Goal: Task Accomplishment & Management: Complete application form

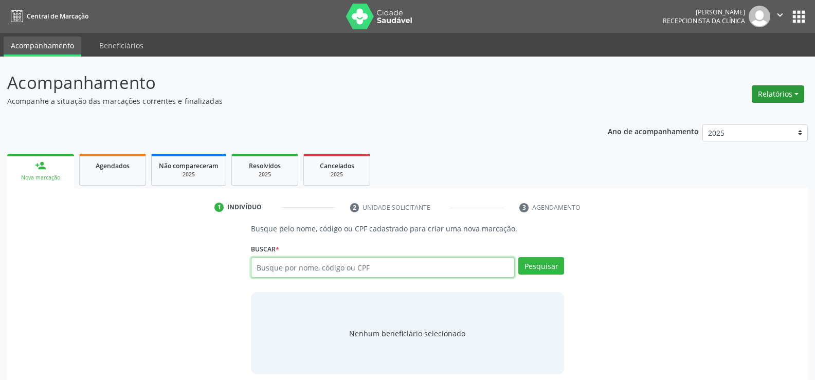
click at [782, 96] on button "Relatórios" at bounding box center [778, 93] width 52 height 17
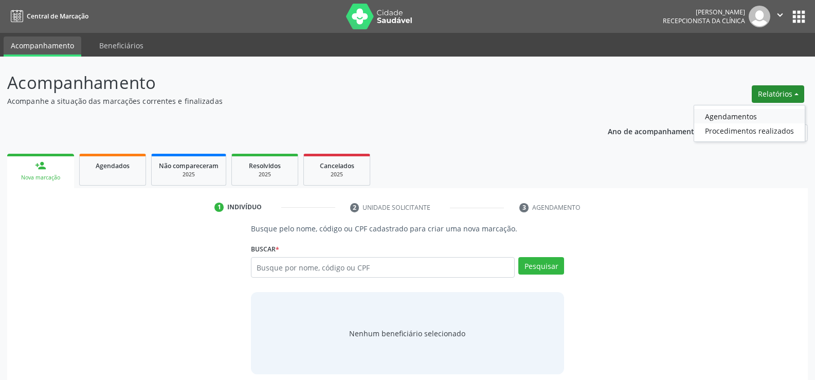
click at [751, 119] on link "Agendamentos" at bounding box center [749, 116] width 111 height 14
select select "7"
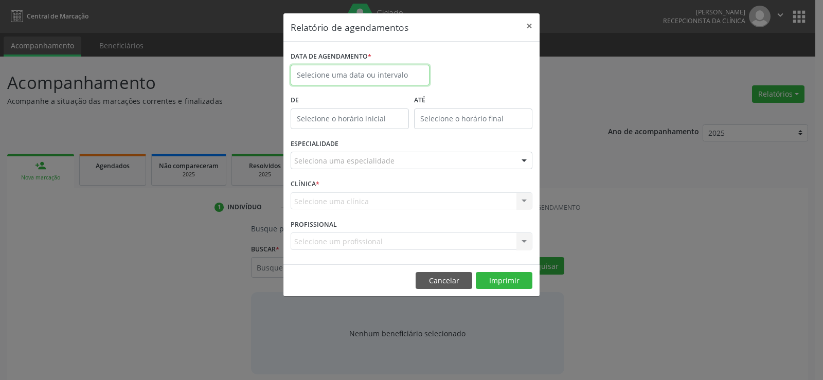
click at [343, 83] on body "Central de Marcação [PERSON_NAME] Gerra Recepcionista da clínica  Configuraçõe…" at bounding box center [411, 190] width 823 height 380
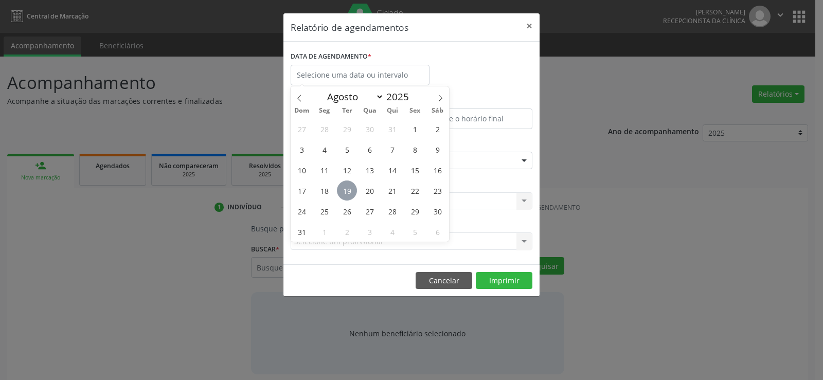
click at [347, 194] on span "19" at bounding box center [347, 191] width 20 height 20
type input "[DATE]"
click at [347, 194] on span "19" at bounding box center [347, 191] width 20 height 20
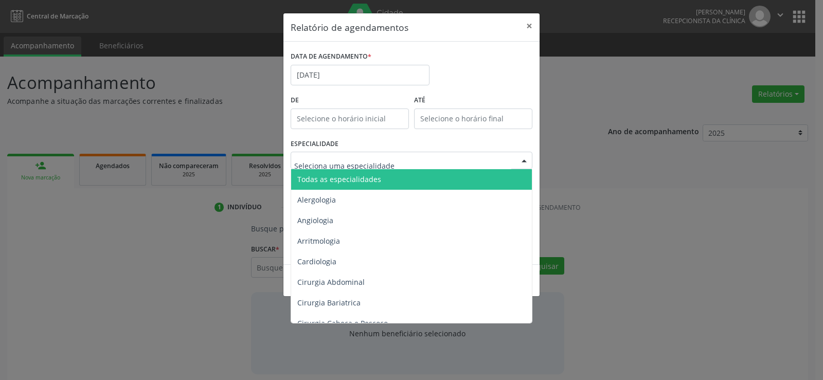
click at [352, 179] on span "Todas as especialidades" at bounding box center [339, 179] width 84 height 10
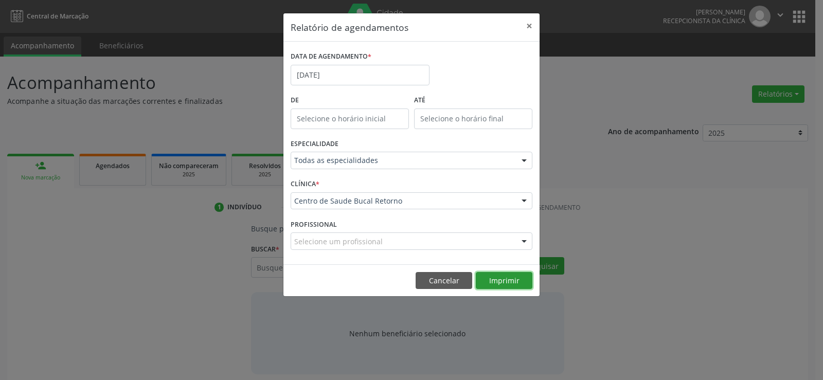
click at [492, 281] on button "Imprimir" at bounding box center [504, 280] width 57 height 17
click at [501, 278] on button "Imprimir" at bounding box center [504, 280] width 57 height 17
click at [453, 280] on button "Cancelar" at bounding box center [444, 280] width 57 height 17
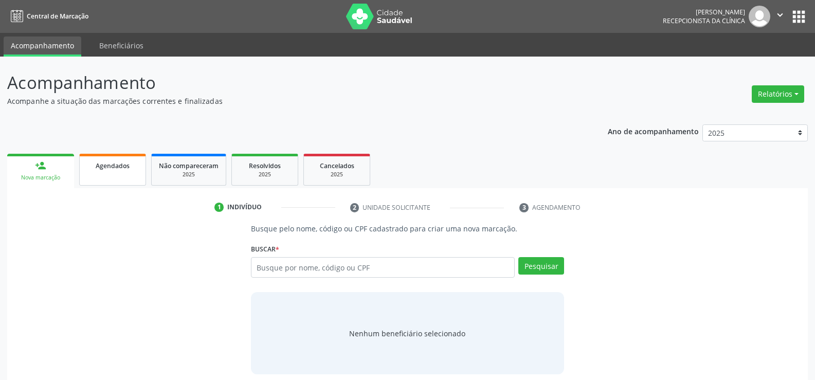
click at [126, 172] on link "Agendados" at bounding box center [112, 170] width 67 height 32
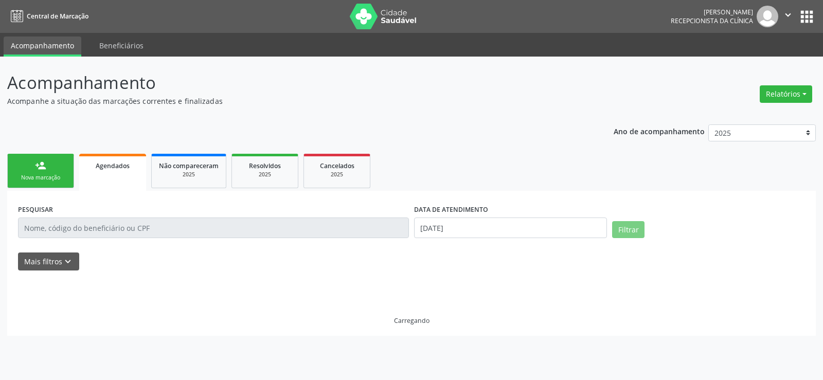
click at [51, 183] on link "person_add Nova marcação" at bounding box center [40, 171] width 67 height 34
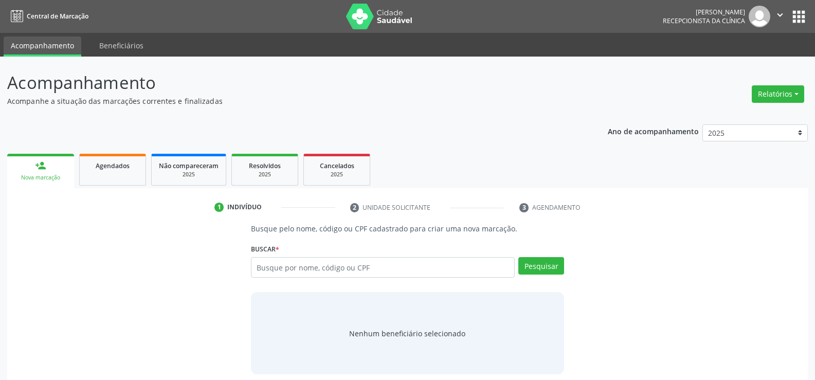
click at [284, 284] on div "Busque por nome, código ou CPF Nenhum resultado encontrado para: " " Digite nom…" at bounding box center [407, 271] width 313 height 28
click at [287, 279] on div "Busque por nome, código ou CPF Nenhum resultado encontrado para: " " Digite nom…" at bounding box center [407, 271] width 313 height 28
click at [290, 276] on input "text" at bounding box center [383, 267] width 264 height 21
type input "36367885404"
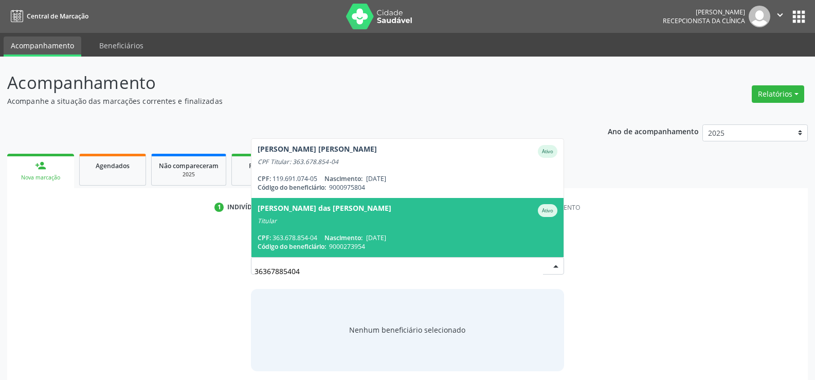
scroll to position [44, 0]
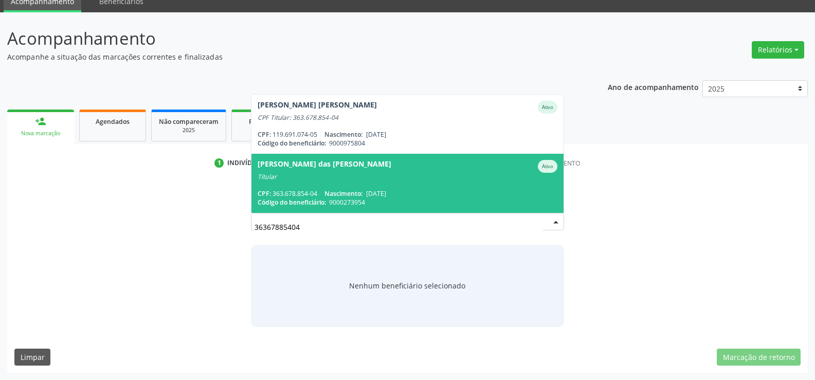
drag, startPoint x: 323, startPoint y: 230, endPoint x: 249, endPoint y: 231, distance: 74.1
click at [249, 231] on div "Busque pelo nome, código ou CPF cadastrado para criar uma nova marcação. [GEOGR…" at bounding box center [408, 253] width 328 height 148
click at [318, 232] on input "36367885404" at bounding box center [399, 227] width 289 height 21
drag, startPoint x: 318, startPoint y: 232, endPoint x: 243, endPoint y: 262, distance: 80.3
click at [244, 262] on div "Busque pelo nome, código ou CPF cadastrado para criar uma nova marcação. [GEOGR…" at bounding box center [408, 253] width 328 height 148
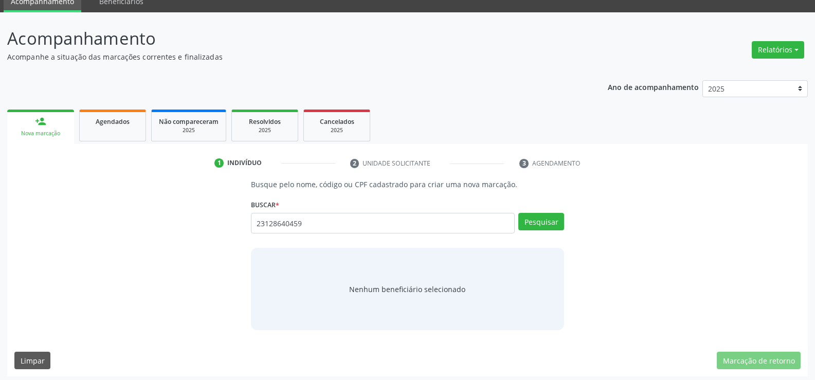
type input "23128640459"
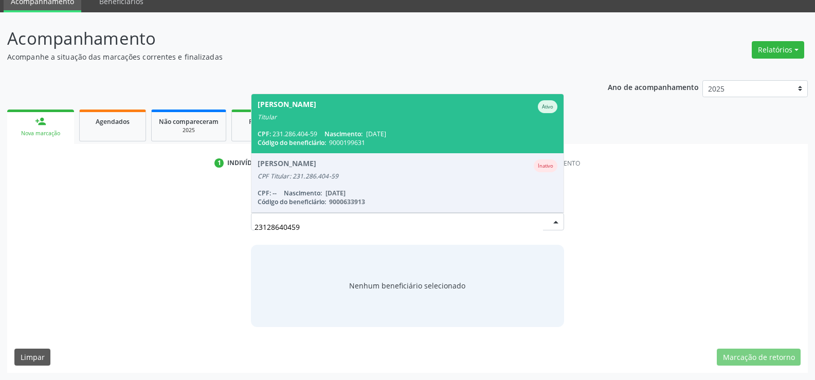
click at [301, 122] on span "[PERSON_NAME] Ativo Titular CPF: 231.286.404-59 Nascimento: [DATE] Código do be…" at bounding box center [407, 123] width 312 height 59
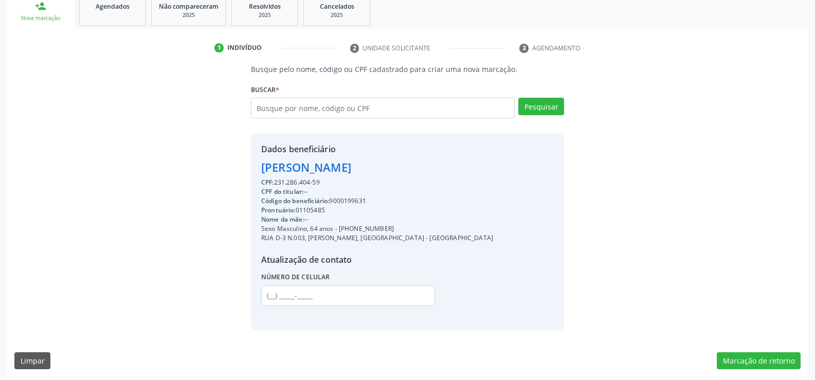
scroll to position [163, 0]
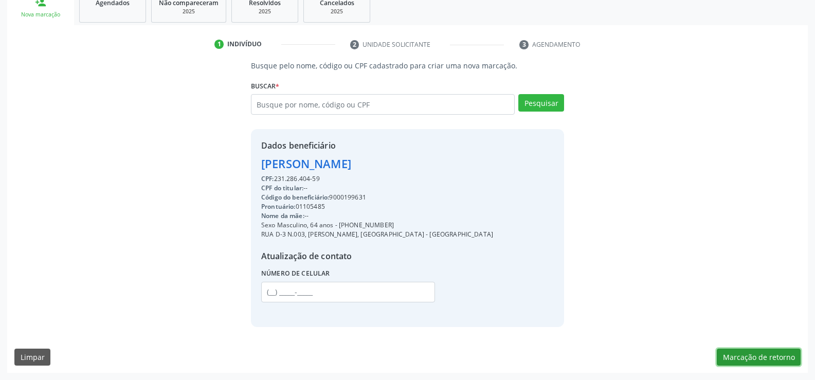
click at [722, 355] on button "Marcação de retorno" at bounding box center [759, 357] width 84 height 17
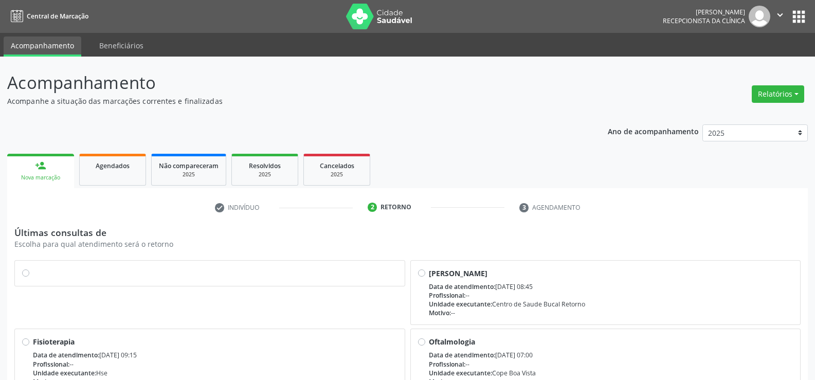
click at [33, 268] on label at bounding box center [215, 268] width 365 height 0
click at [27, 272] on input "radio" at bounding box center [25, 272] width 7 height 9
radio input "true"
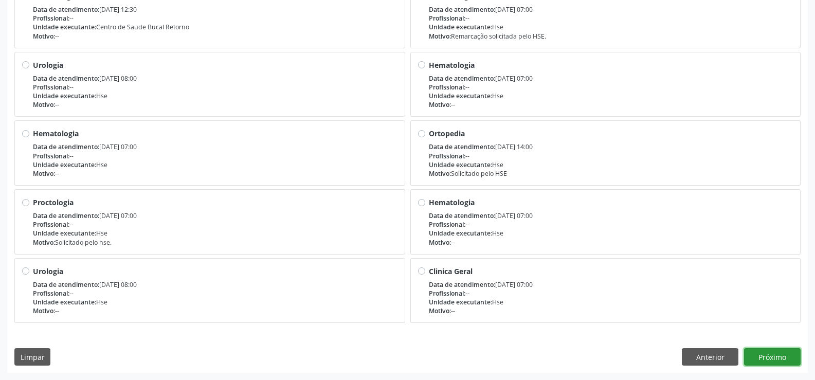
click at [769, 358] on button "Próximo" at bounding box center [772, 356] width 57 height 17
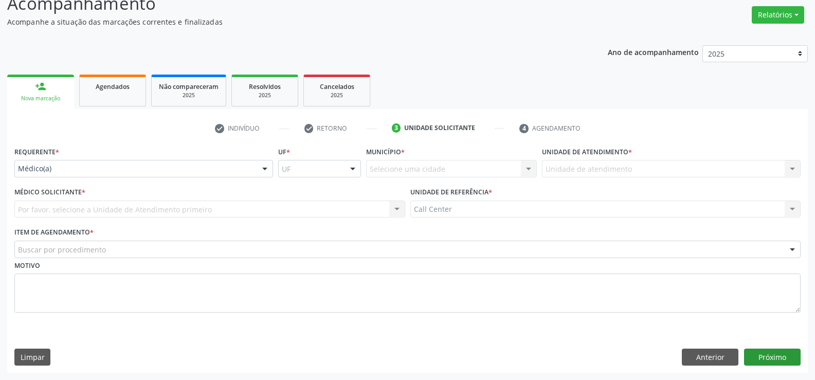
scroll to position [79, 0]
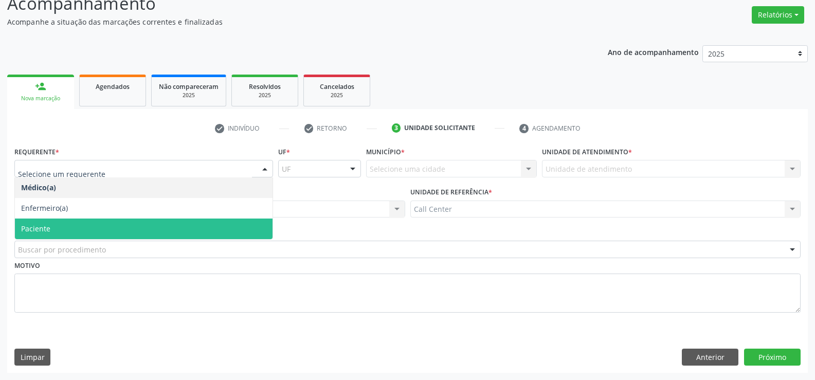
click at [41, 232] on span "Paciente" at bounding box center [35, 229] width 29 height 10
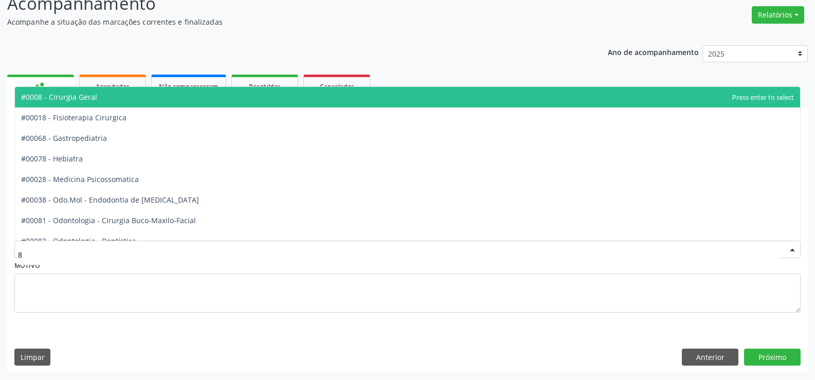
type input "82"
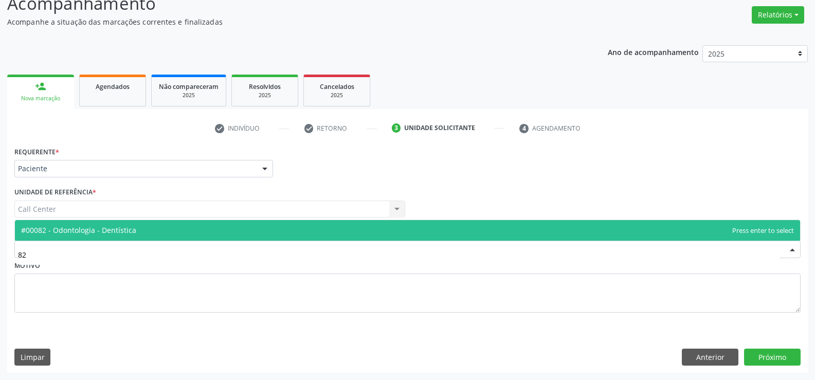
click at [81, 235] on span "#00082 - Odontologia - Dentística" at bounding box center [78, 230] width 115 height 10
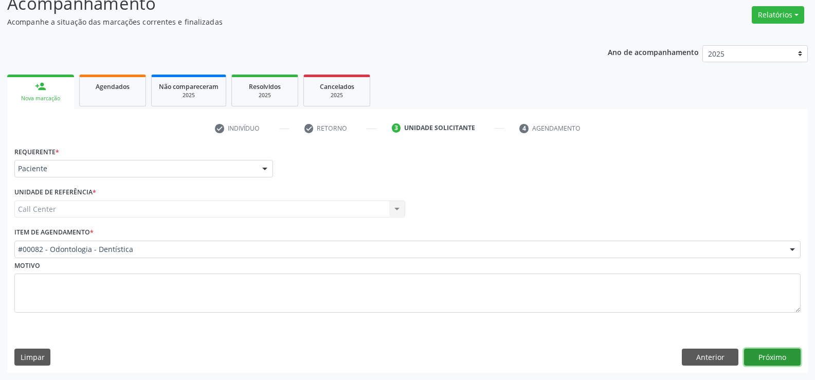
click at [794, 360] on button "Próximo" at bounding box center [772, 357] width 57 height 17
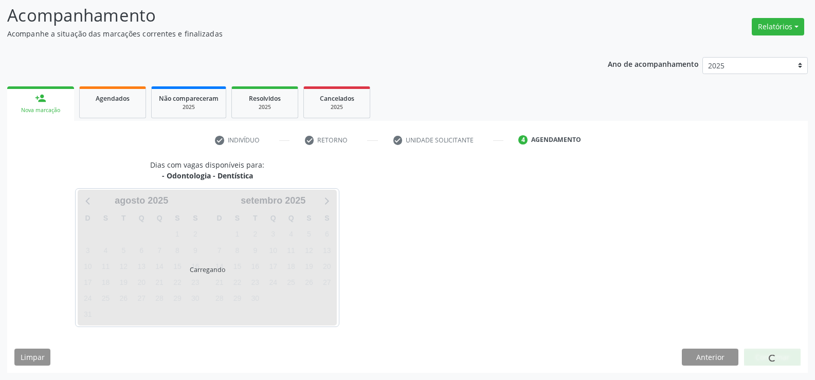
scroll to position [67, 0]
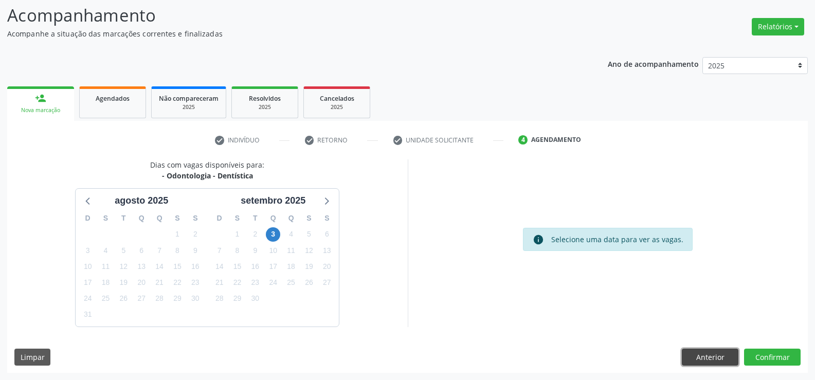
click at [704, 356] on button "Anterior" at bounding box center [710, 357] width 57 height 17
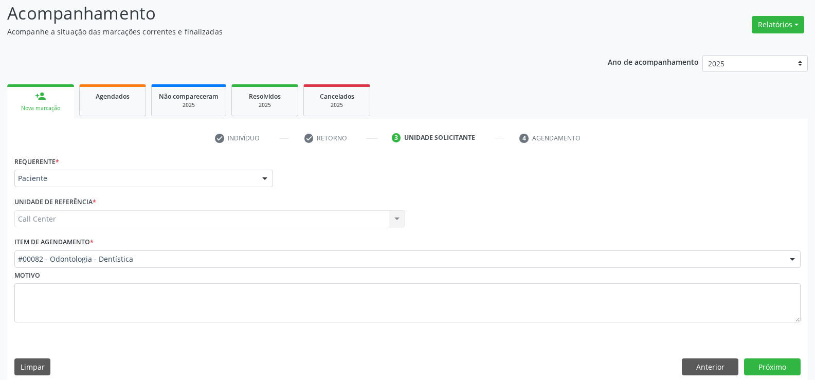
scroll to position [79, 0]
